Goal: Find specific page/section: Find specific page/section

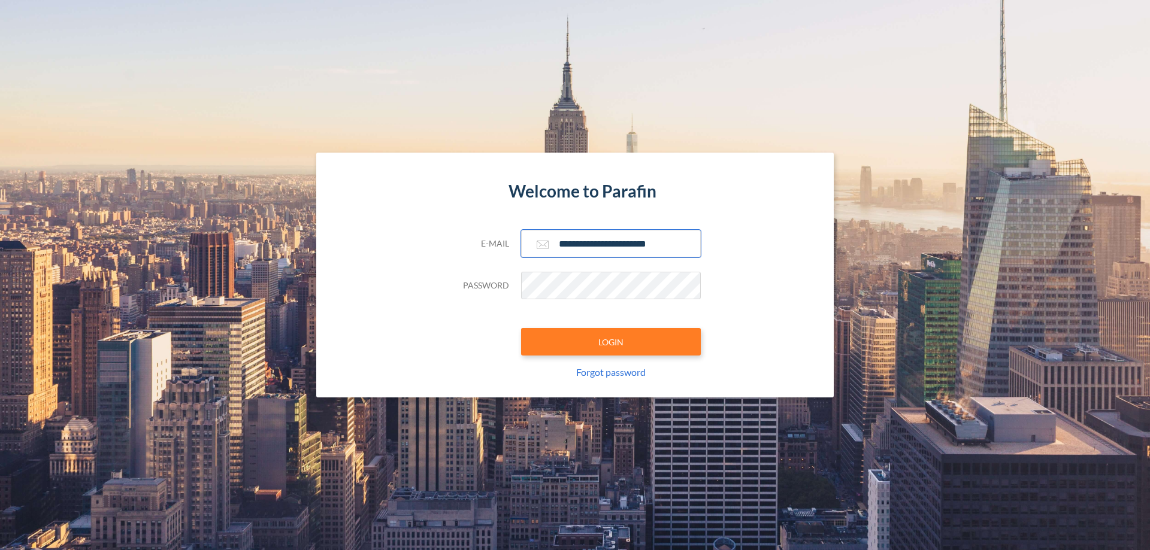
type input "**********"
click at [611, 342] on button "LOGIN" at bounding box center [611, 342] width 180 height 28
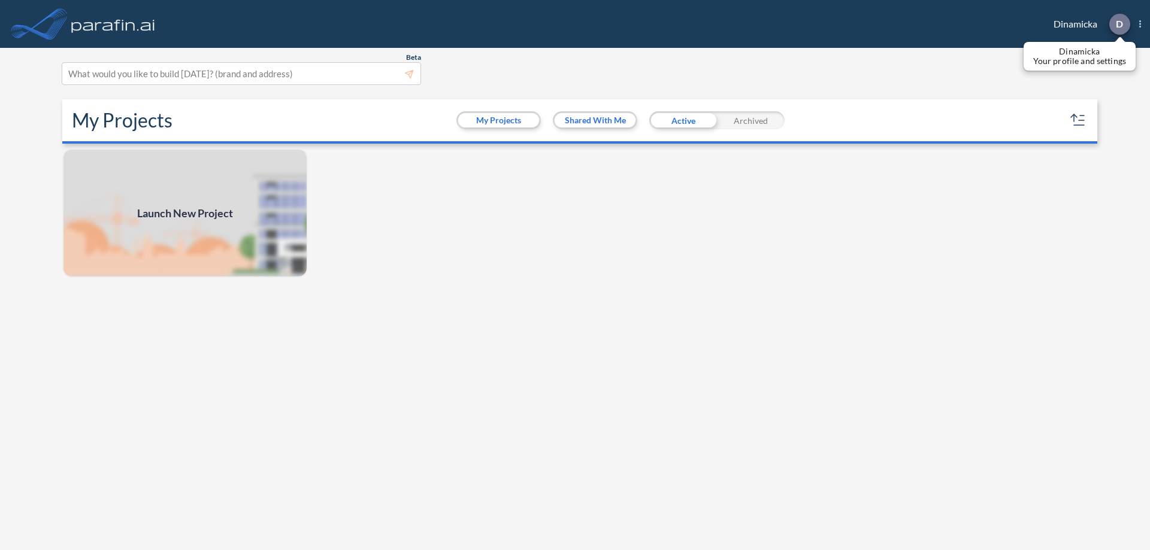
click at [1119, 24] on p "D" at bounding box center [1119, 24] width 7 height 11
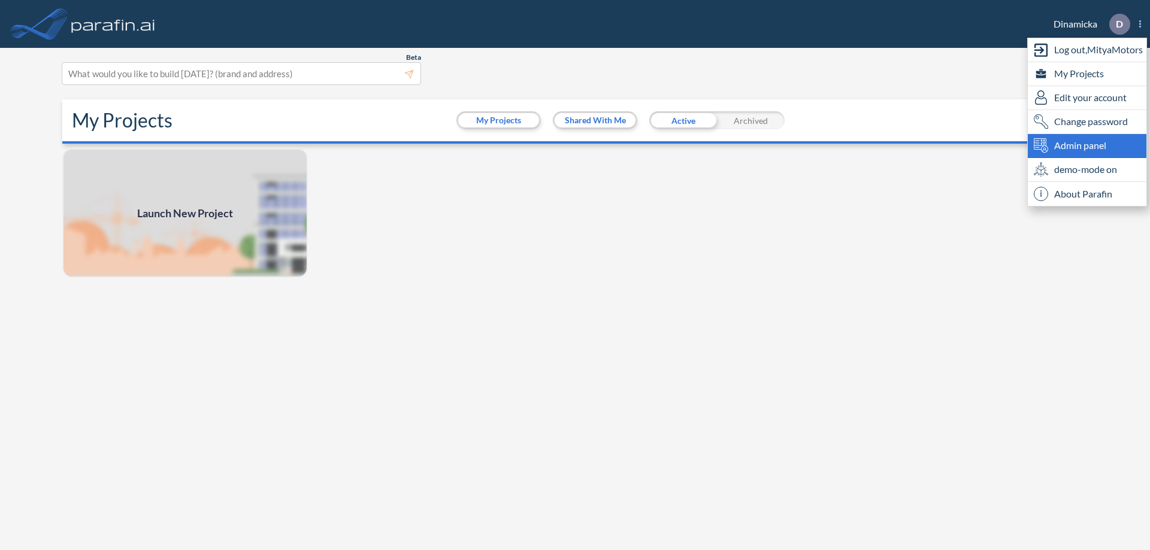
click at [1087, 146] on span "Admin panel" at bounding box center [1080, 145] width 52 height 14
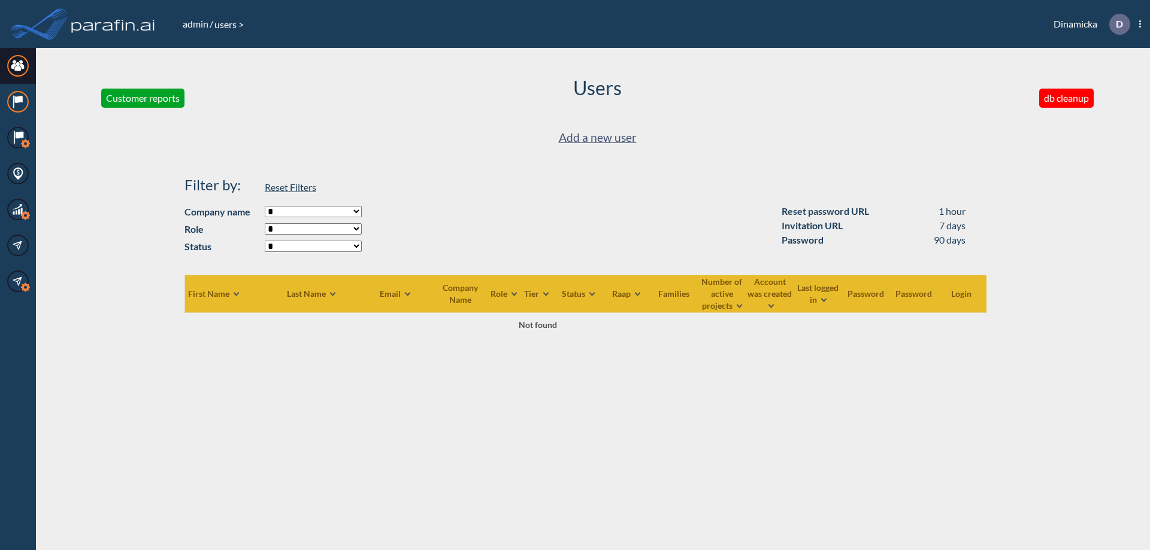
click at [18, 102] on icon at bounding box center [18, 99] width 8 height 7
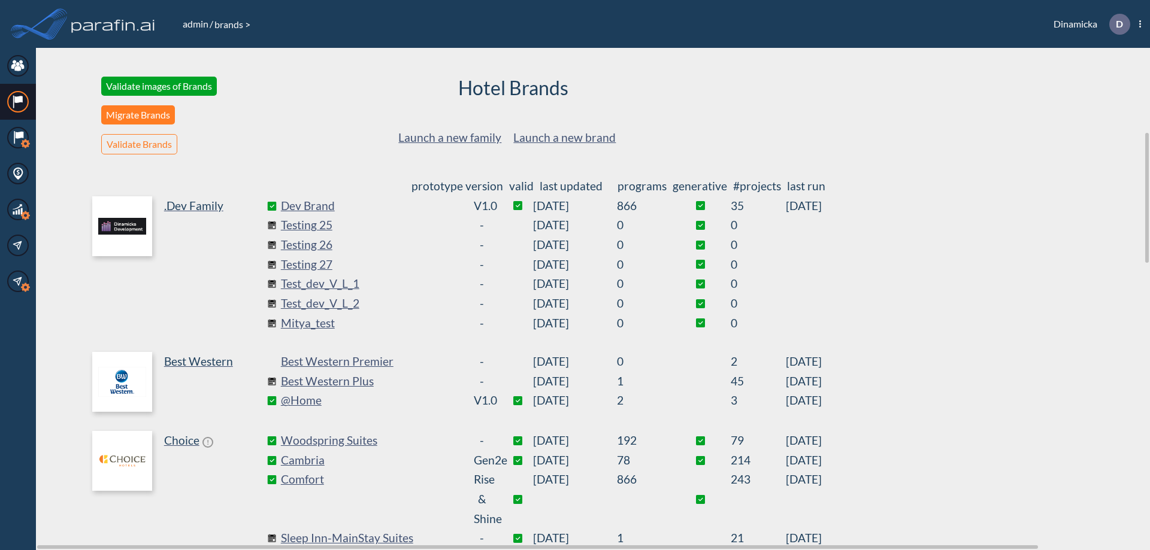
scroll to position [324, 0]
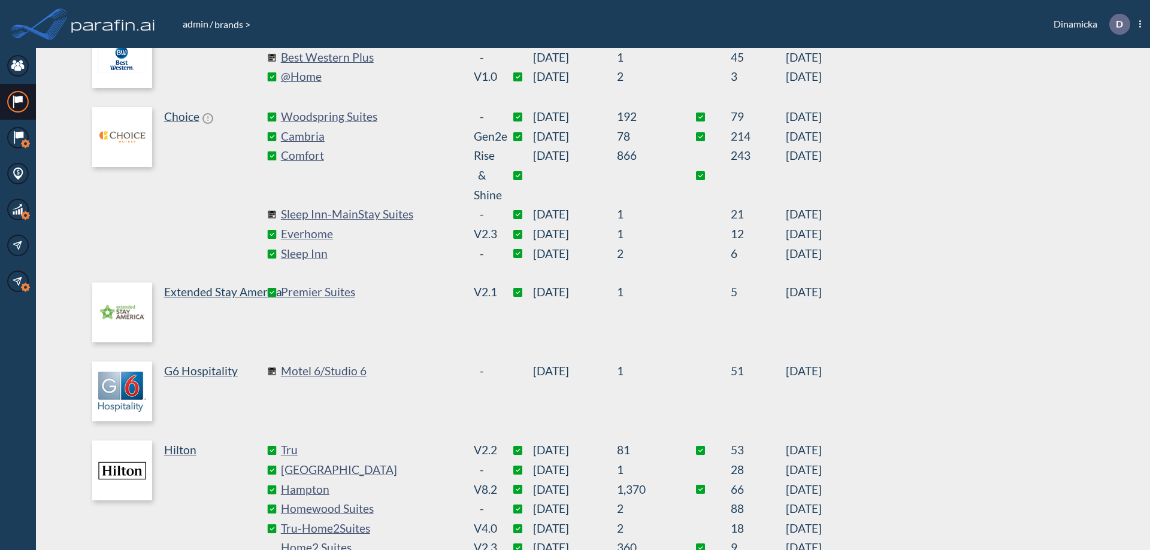
click at [370, 57] on link "Best Western Plus" at bounding box center [371, 58] width 180 height 20
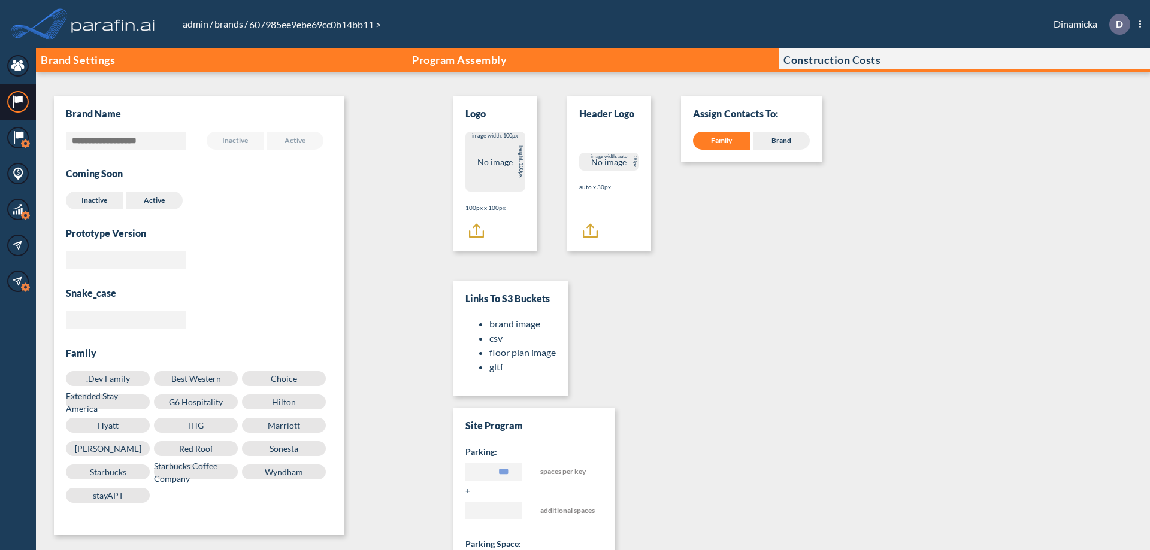
scroll to position [12, 0]
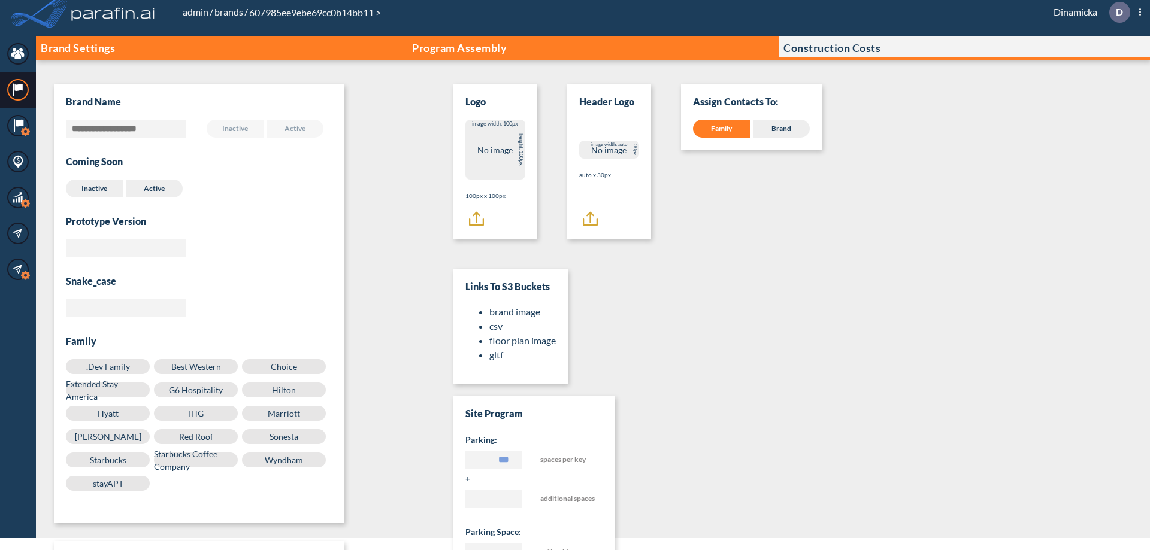
click at [459, 48] on p "Program Assembly" at bounding box center [459, 48] width 95 height 12
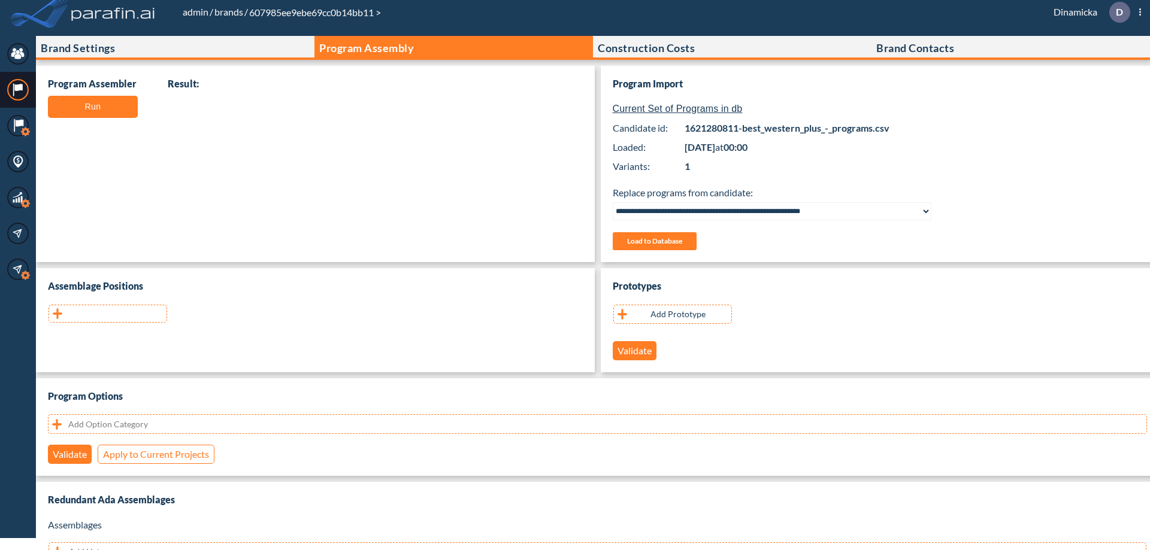
scroll to position [239, 0]
